Goal: Information Seeking & Learning: Learn about a topic

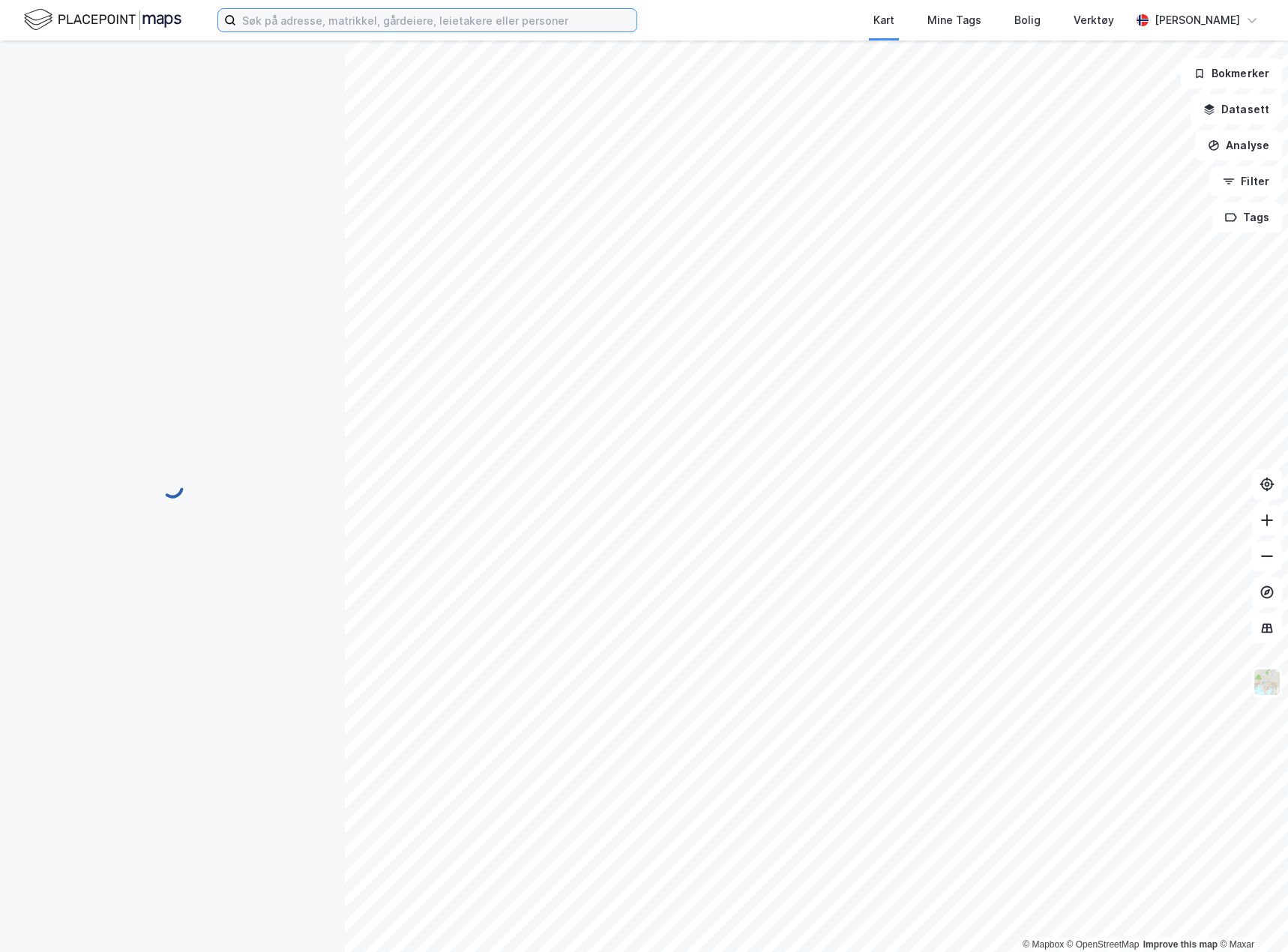
click at [408, 14] on input at bounding box center [436, 20] width 400 height 23
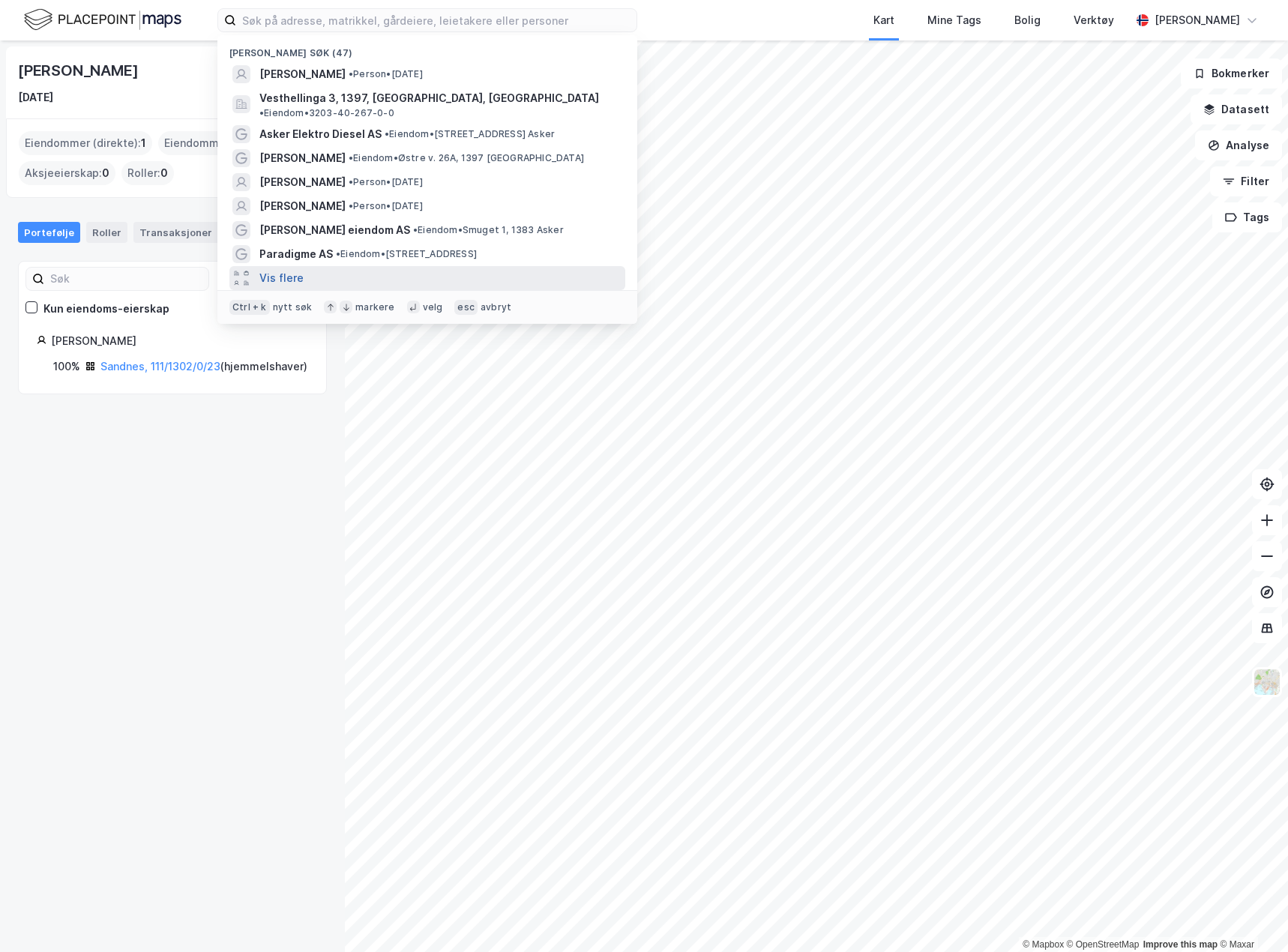
click at [285, 269] on button "Vis flere" at bounding box center [281, 278] width 44 height 18
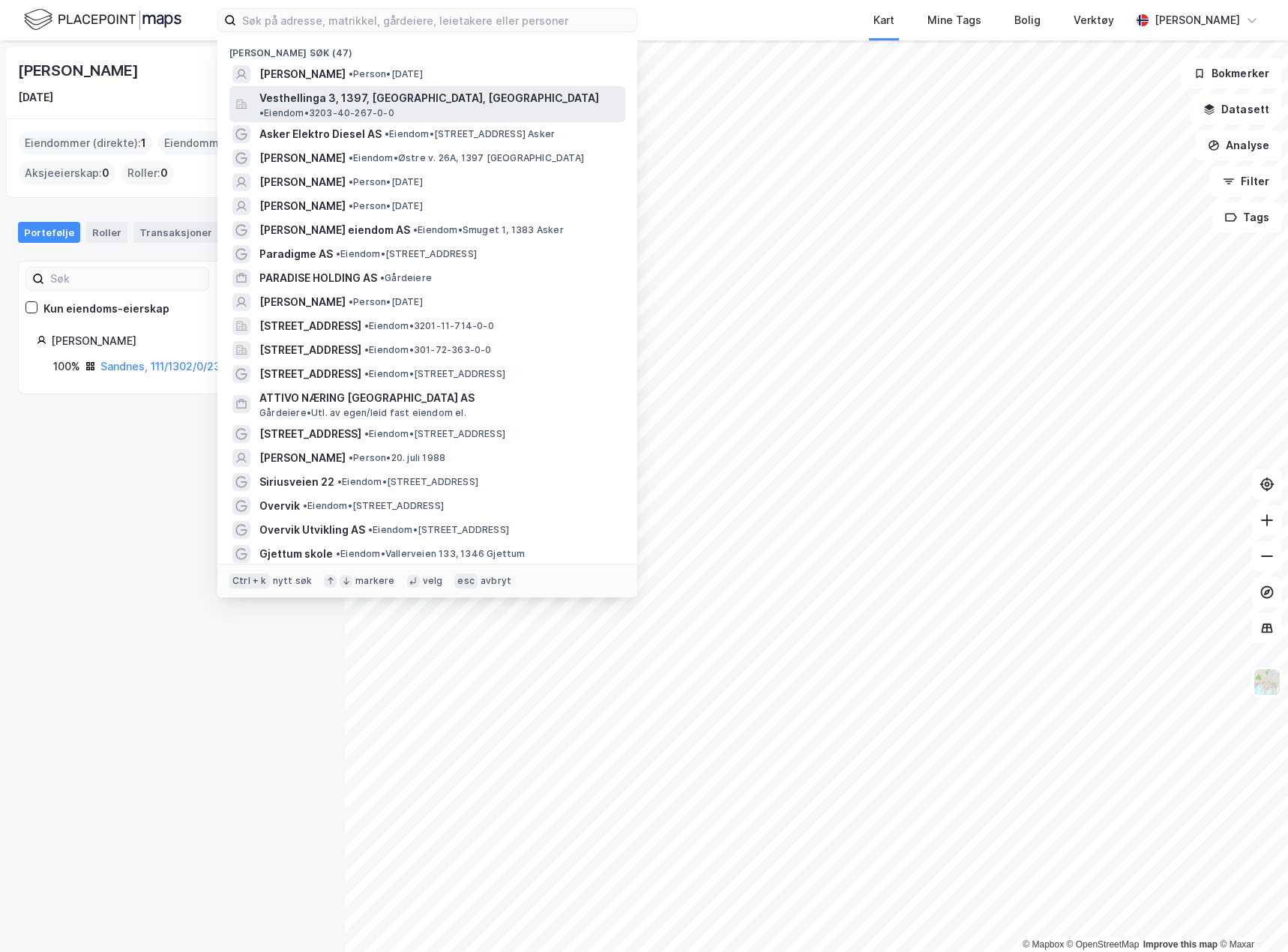
click at [362, 102] on span "Vesthellinga 3, 1397, [GEOGRAPHIC_DATA], [GEOGRAPHIC_DATA]" at bounding box center [428, 98] width 339 height 18
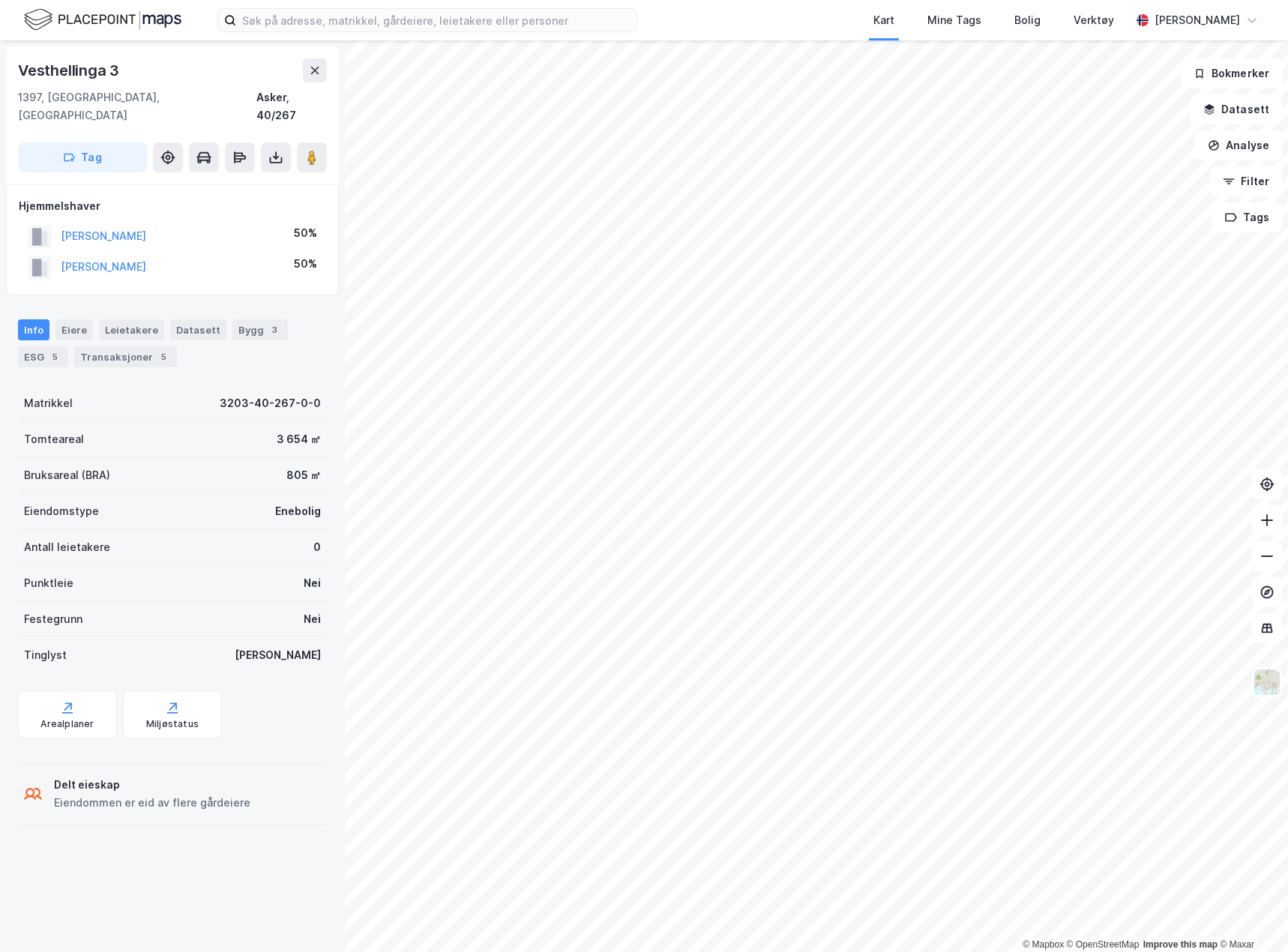
click at [108, 21] on img at bounding box center [103, 20] width 158 height 27
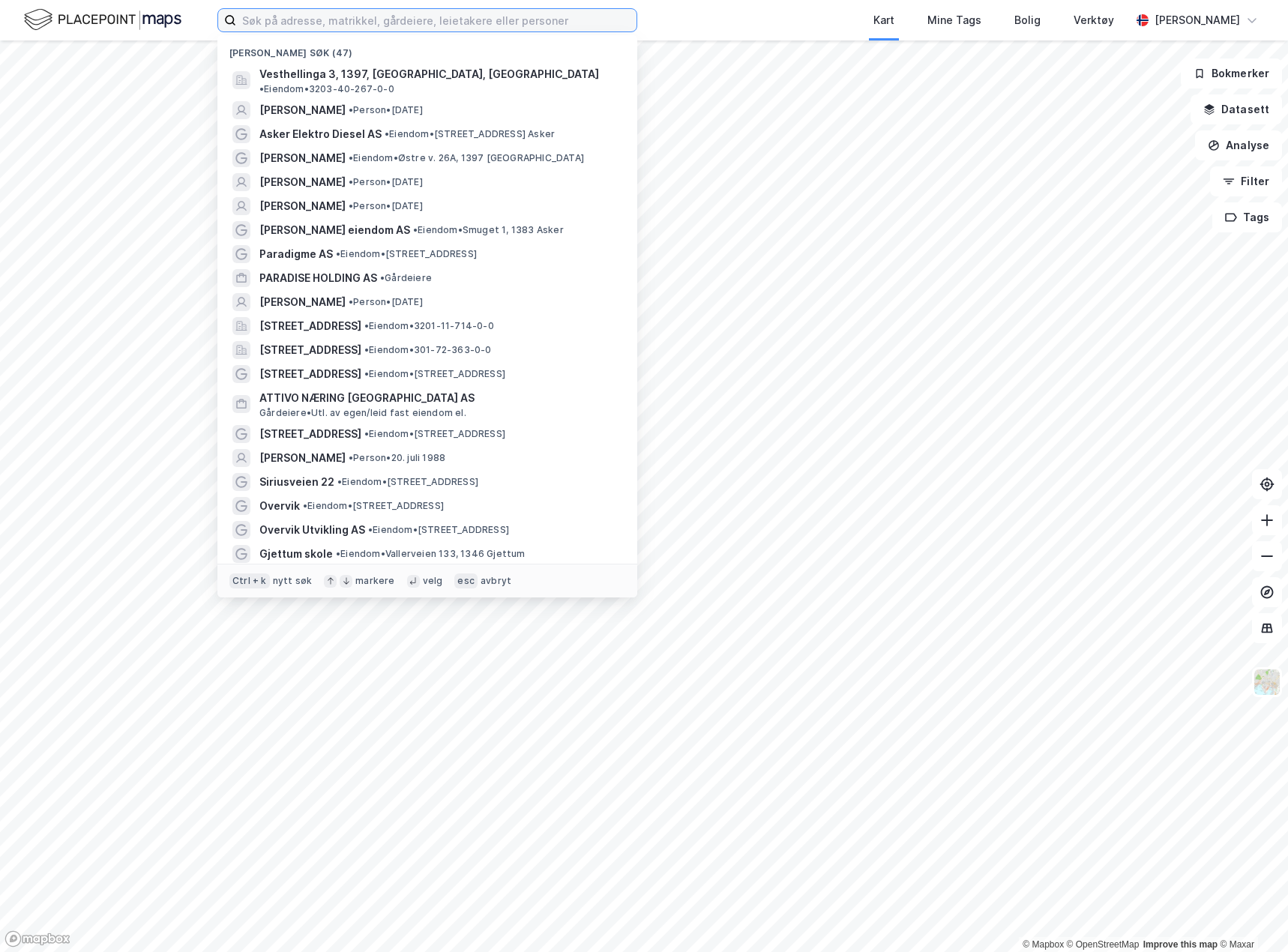
click at [305, 21] on input at bounding box center [436, 20] width 400 height 23
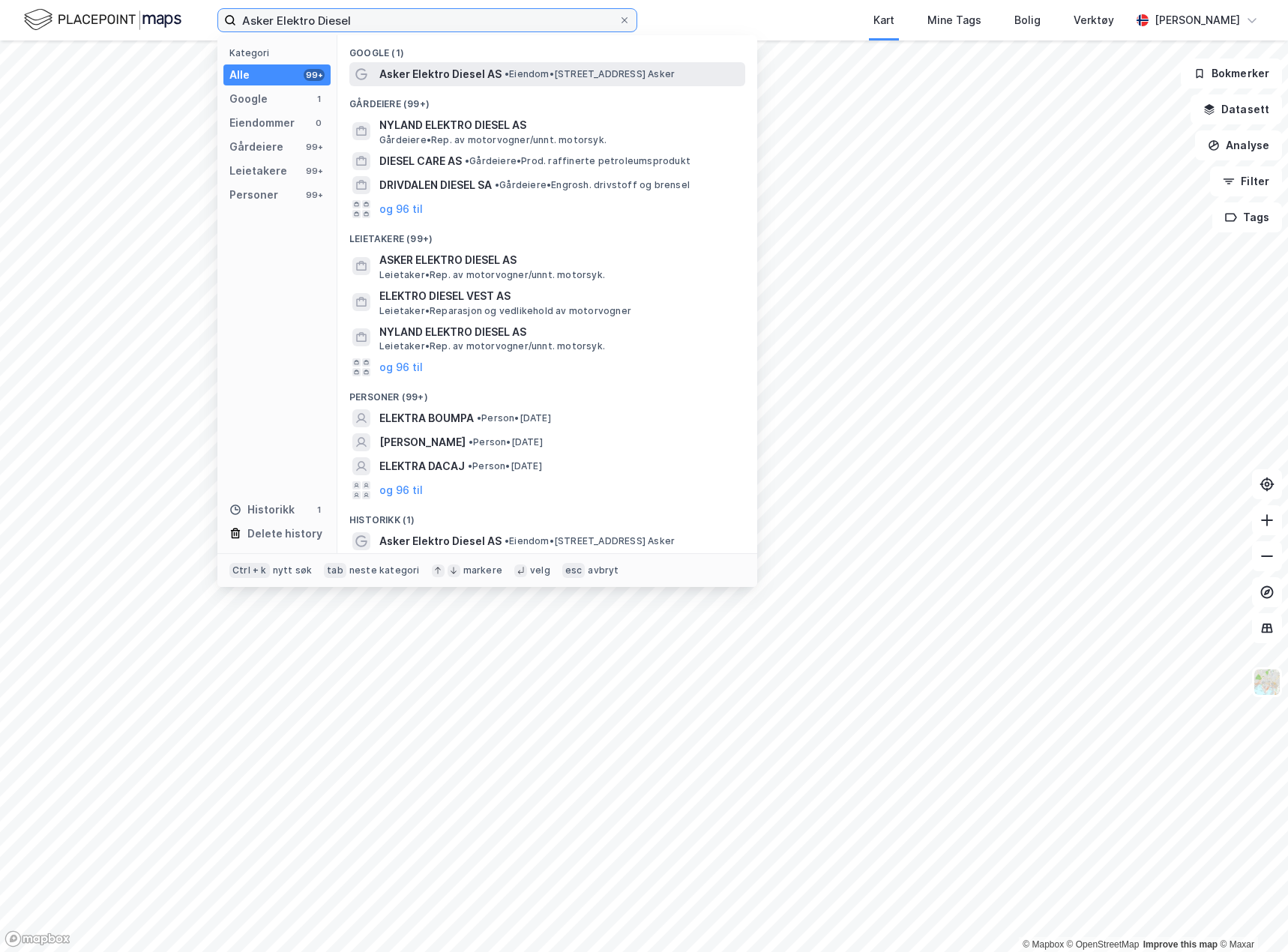
type input "Asker Elektro Diesel"
click at [466, 69] on span "Asker Elektro Diesel AS" at bounding box center [440, 74] width 122 height 18
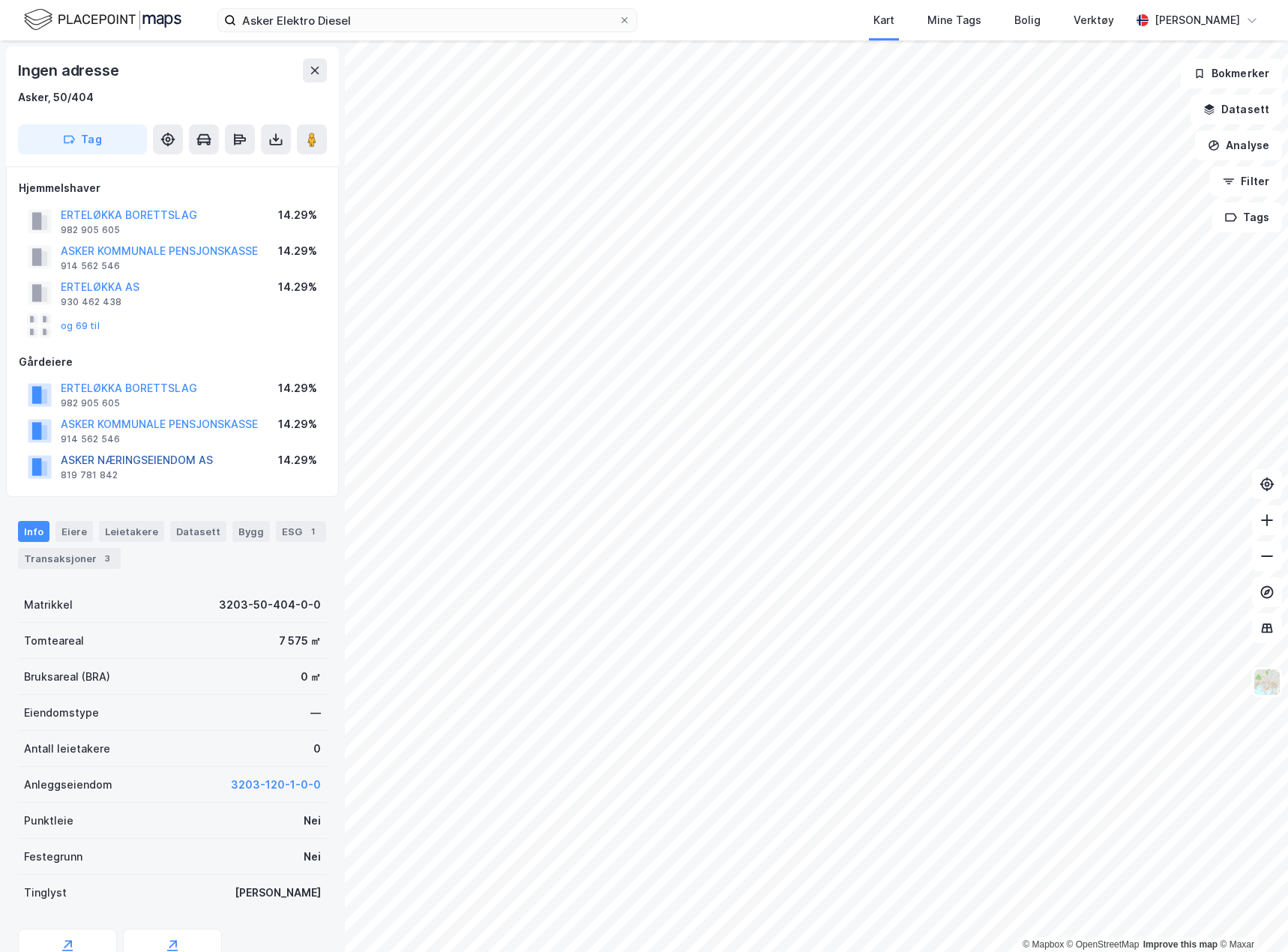
click at [177, 465] on div "ASKER NÆRINGSEIENDOM AS" at bounding box center [137, 460] width 152 height 18
click at [0, 0] on button "ASKER NÆRINGSEIENDOM AS" at bounding box center [0, 0] width 0 height 0
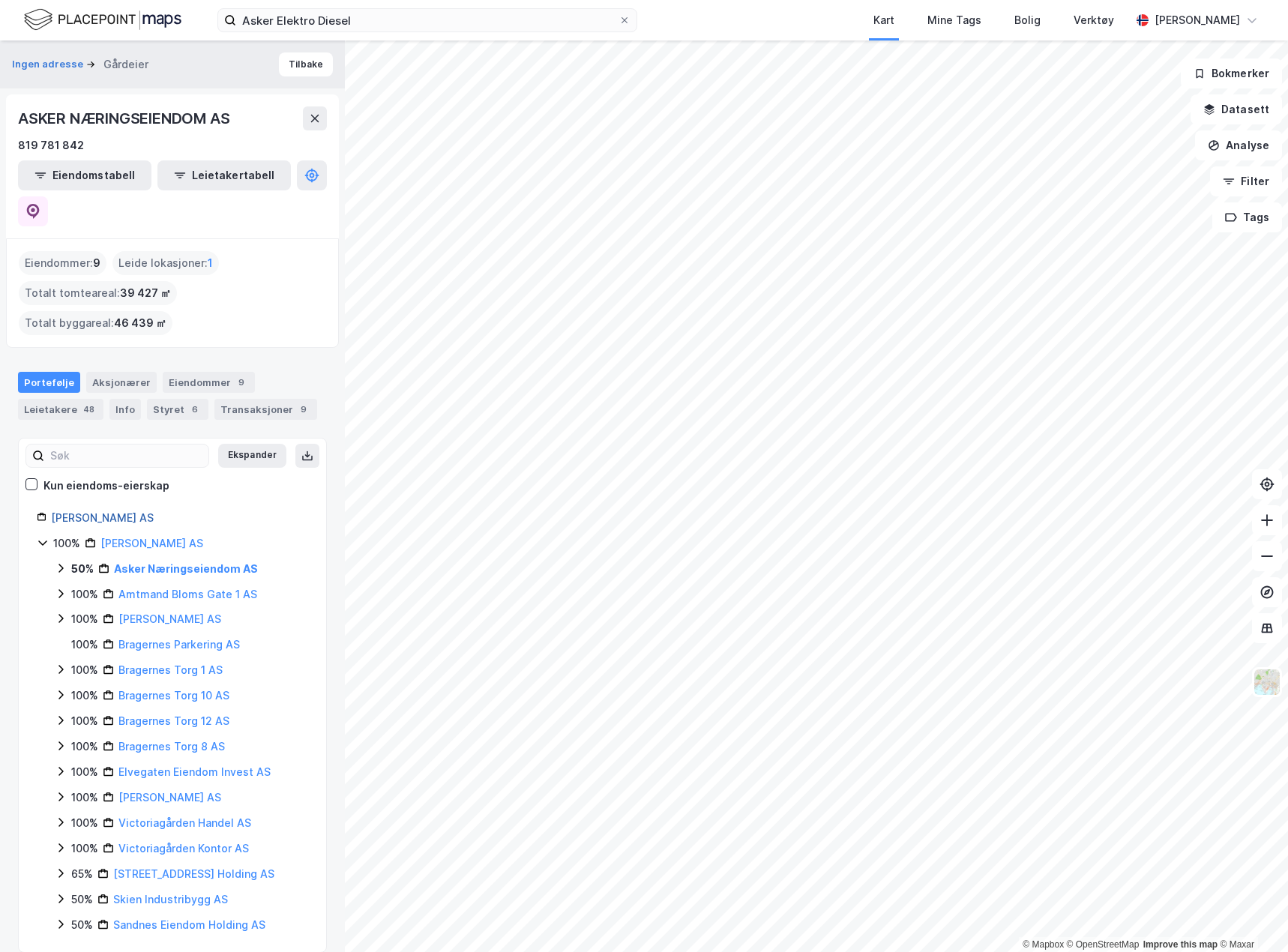
click at [83, 511] on link "[PERSON_NAME] AS" at bounding box center [102, 517] width 103 height 12
